Goal: Check status: Check status

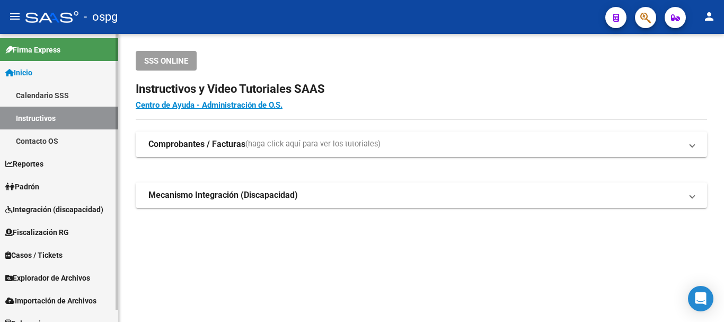
click at [30, 183] on span "Padrón" at bounding box center [22, 187] width 34 height 12
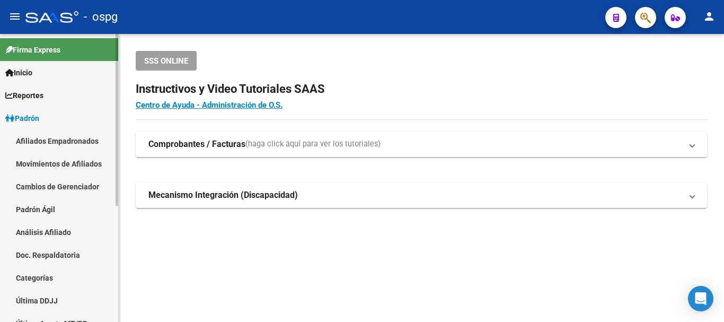
click at [50, 230] on link "Análisis Afiliado" at bounding box center [59, 231] width 118 height 23
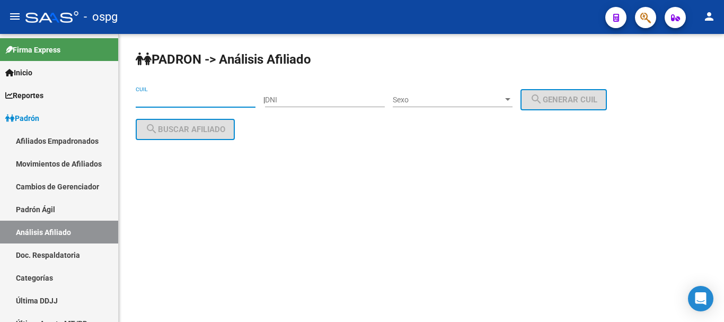
click at [167, 99] on input "CUIL" at bounding box center [196, 99] width 120 height 9
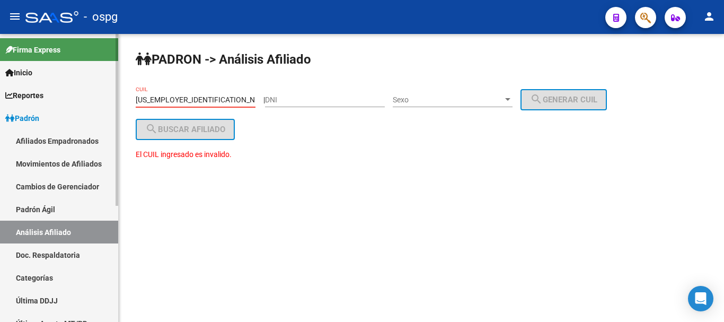
drag, startPoint x: 174, startPoint y: 95, endPoint x: 41, endPoint y: 87, distance: 133.3
click at [41, 87] on mat-sidenav-container "Firma Express Inicio Calendario SSS Instructivos Contacto OS Reportes Ingresos …" at bounding box center [362, 178] width 724 height 288
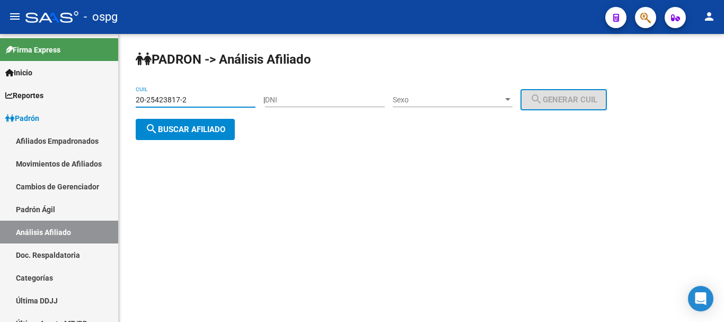
type input "20-25423817-2"
click at [206, 125] on span "search Buscar afiliado" at bounding box center [185, 130] width 80 height 10
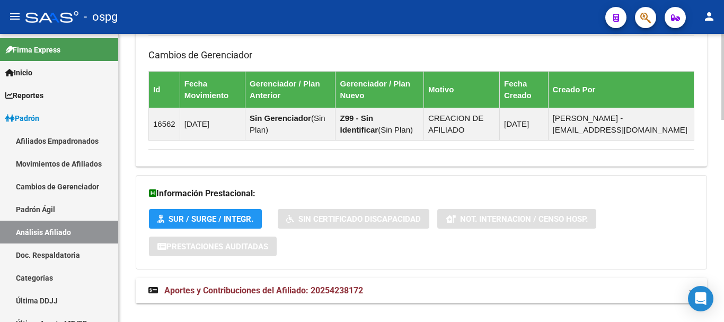
scroll to position [663, 0]
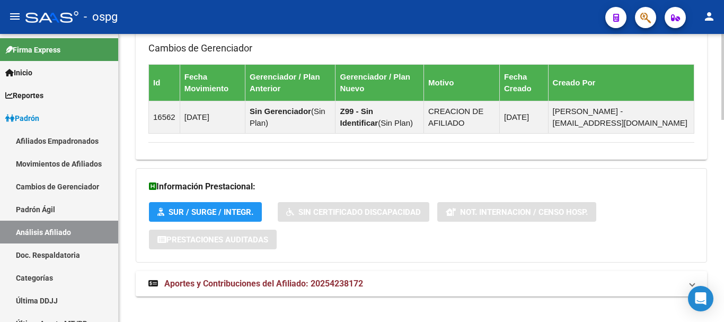
click at [723, 266] on div at bounding box center [722, 275] width 3 height 86
click at [293, 282] on span "Aportes y Contribuciones del Afiliado: 20254238172" at bounding box center [263, 283] width 199 height 10
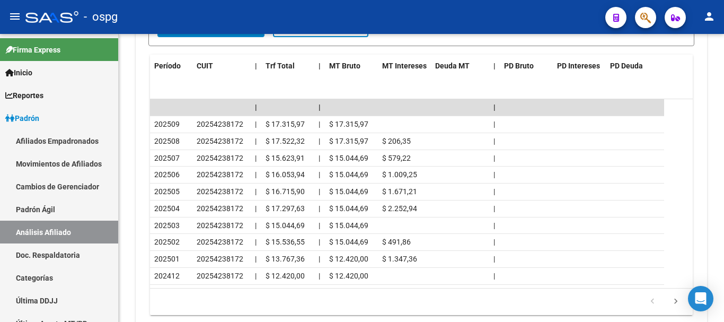
scroll to position [1104, 0]
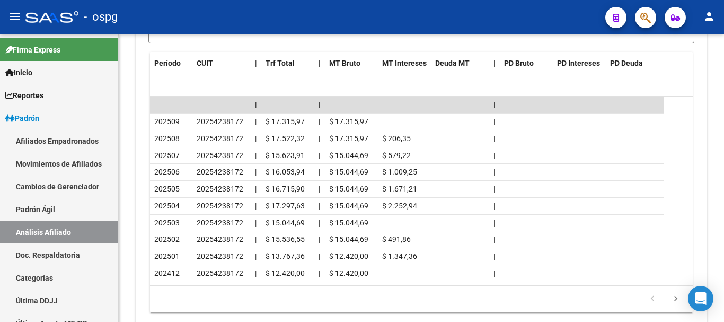
click at [723, 288] on div at bounding box center [722, 282] width 3 height 57
